Goal: Book appointment/travel/reservation

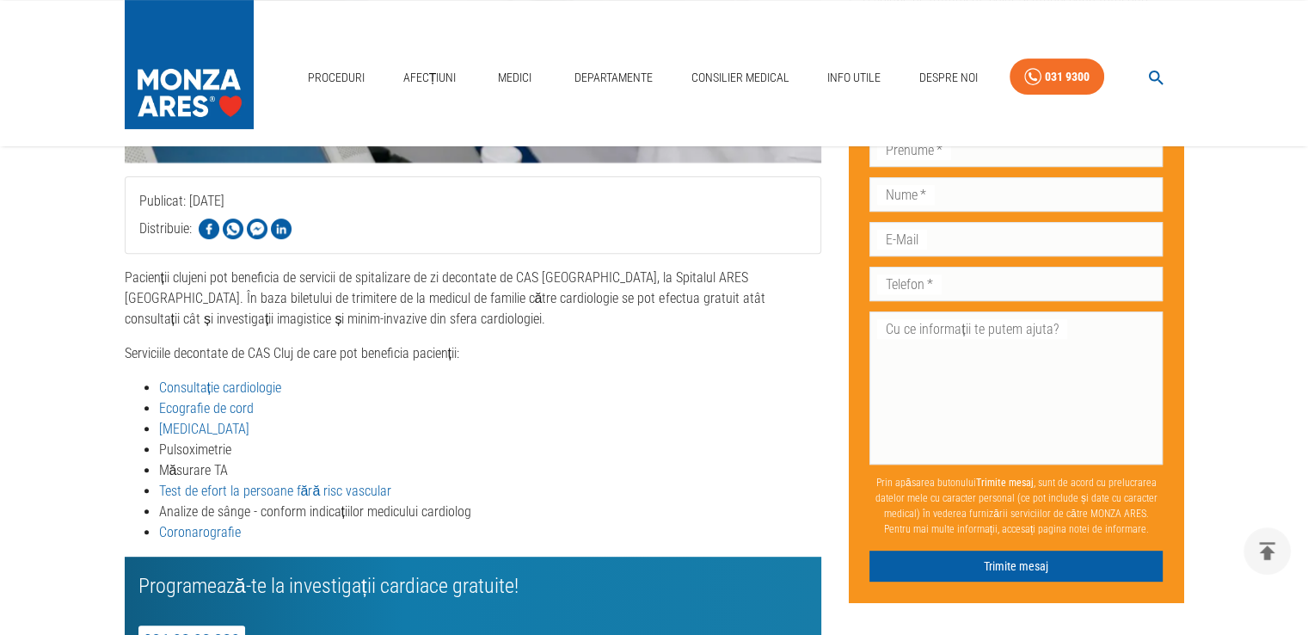
scroll to position [628, 0]
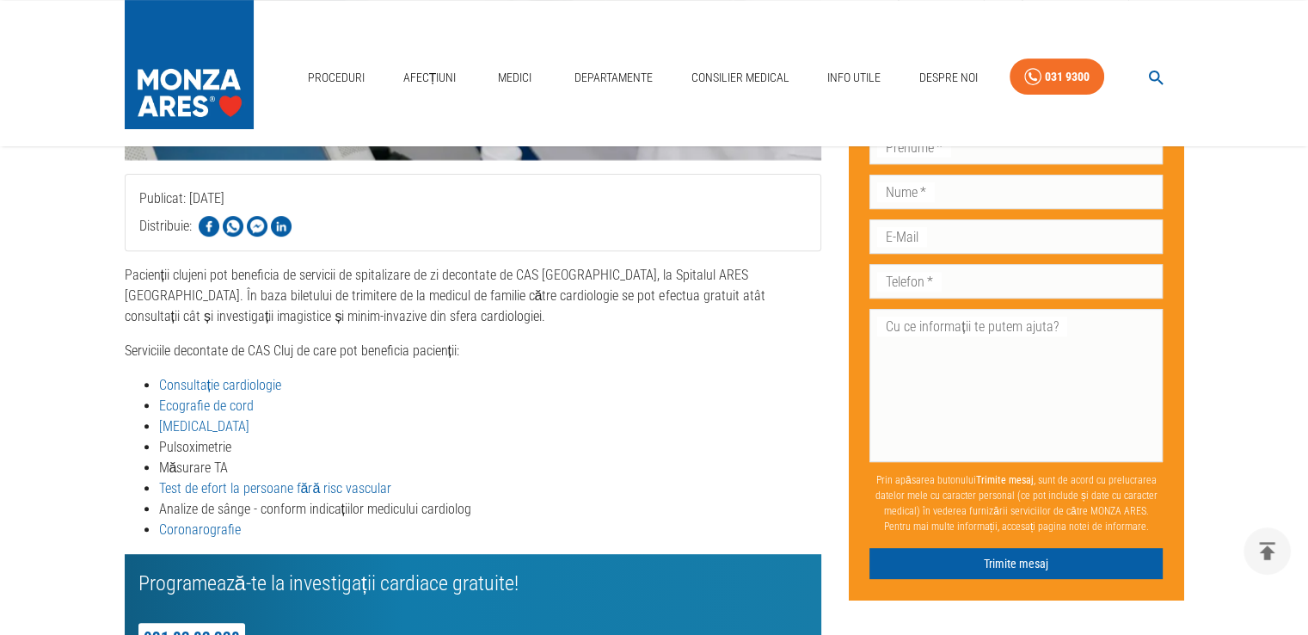
click at [226, 377] on link "Consultație cardiologie" at bounding box center [220, 385] width 122 height 16
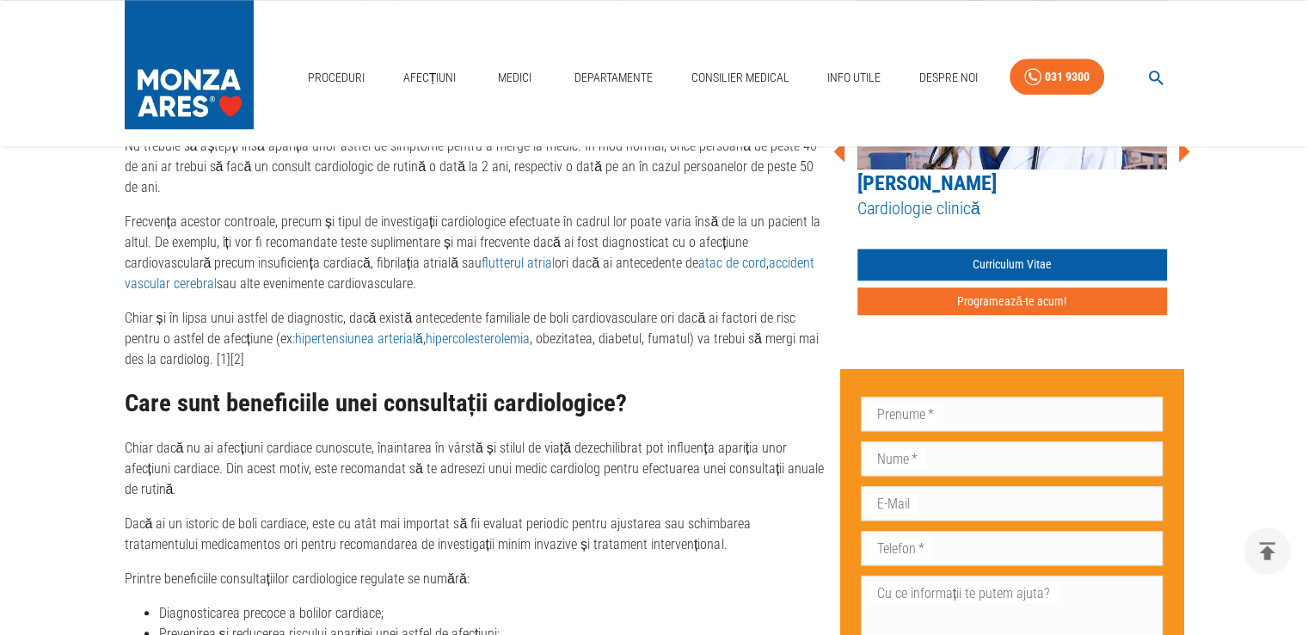
scroll to position [1624, 0]
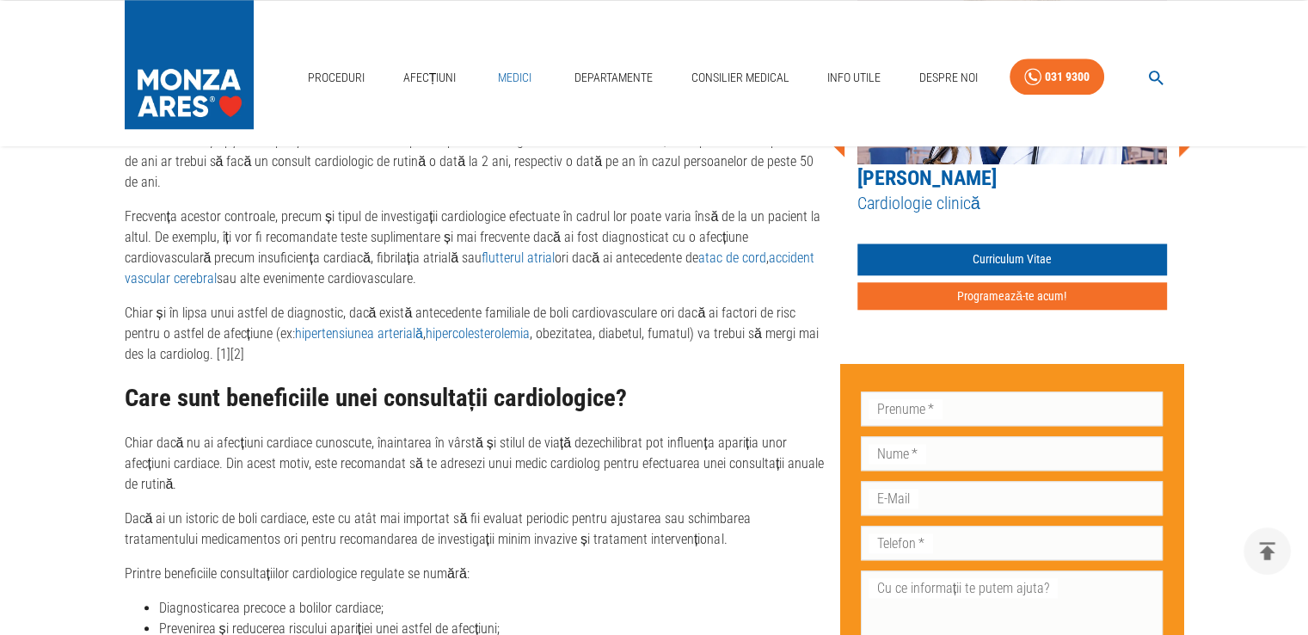
click at [513, 81] on link "Medici" at bounding box center [515, 77] width 55 height 35
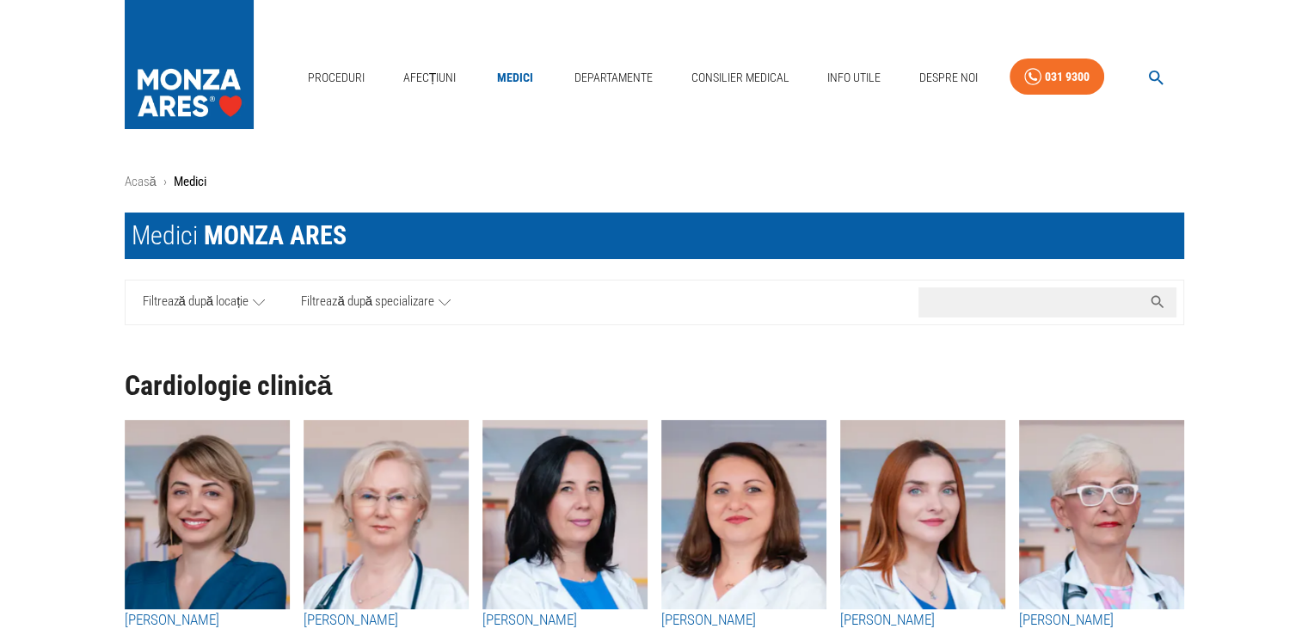
click at [941, 301] on input "Caută nume medic..." at bounding box center [1031, 302] width 224 height 30
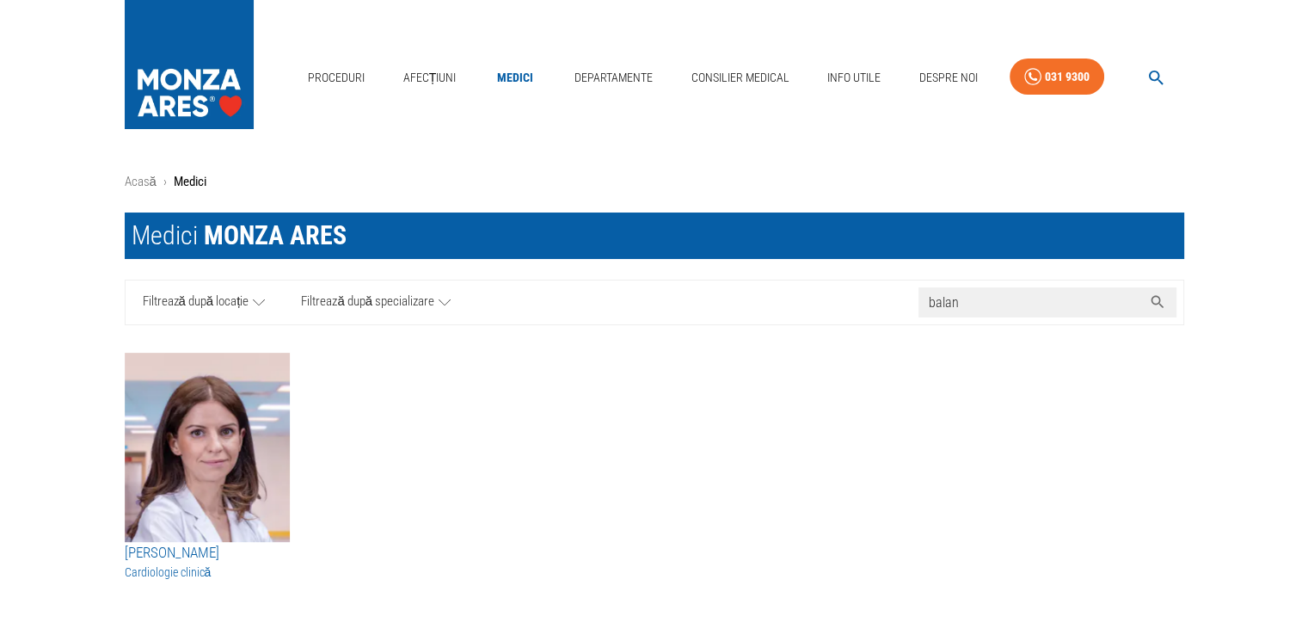
type input "balan"
click at [190, 553] on h3 "[PERSON_NAME]" at bounding box center [207, 553] width 165 height 22
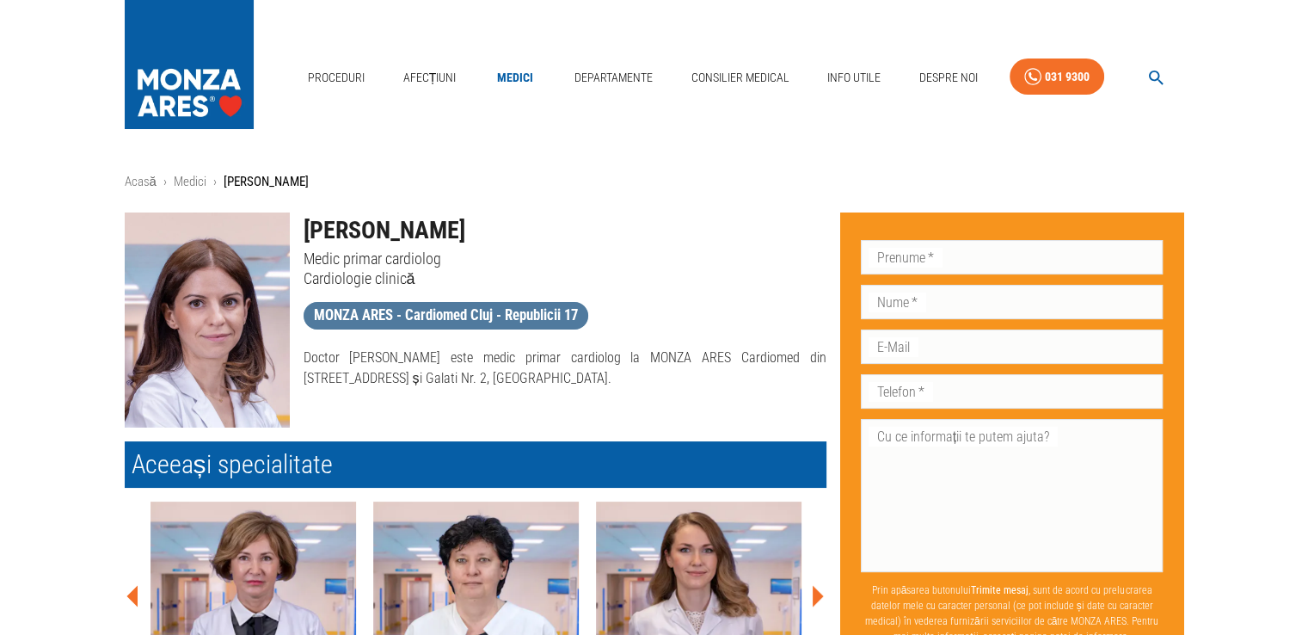
click at [409, 315] on span "MONZA ARES - Cardiomed Cluj - Republicii 17" at bounding box center [446, 315] width 285 height 22
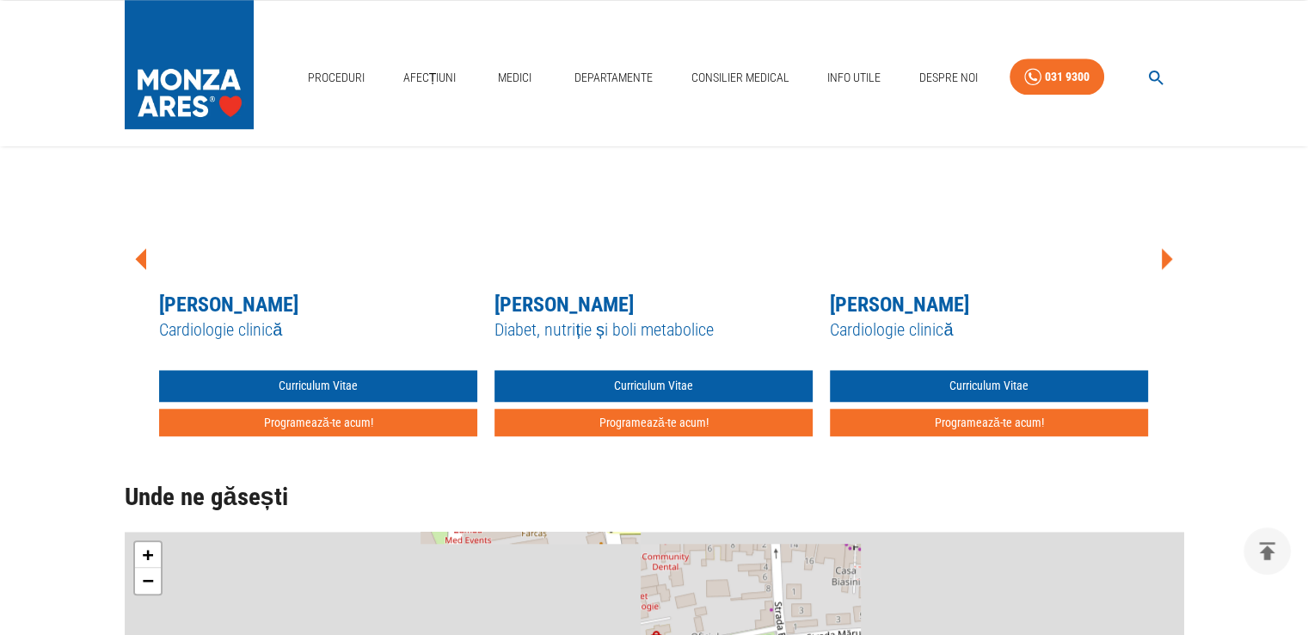
scroll to position [1273, 0]
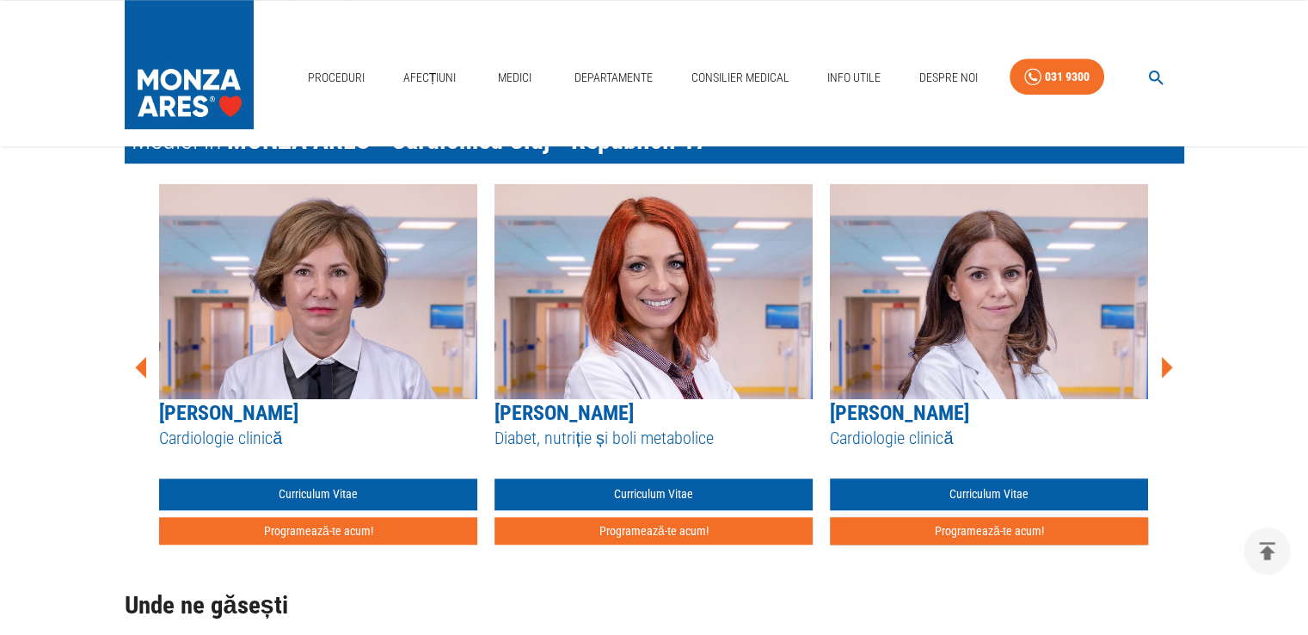
click at [1007, 523] on button "Programează-te acum!" at bounding box center [989, 531] width 318 height 28
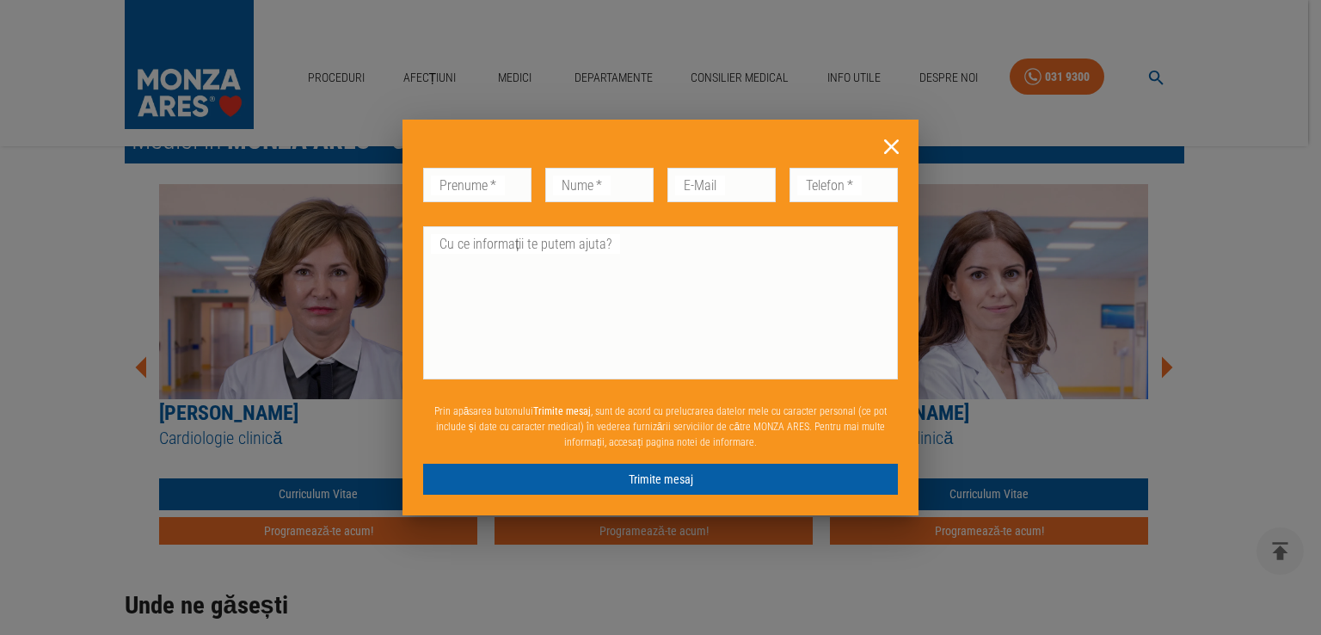
click at [891, 143] on icon at bounding box center [891, 146] width 27 height 27
